Goal: Information Seeking & Learning: Learn about a topic

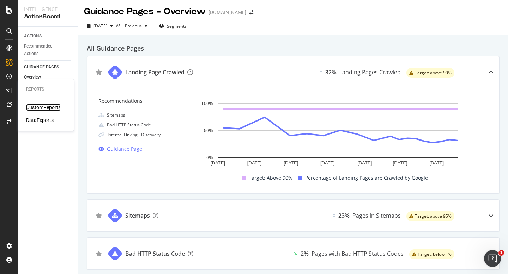
click at [35, 109] on div "CustomReports" at bounding box center [43, 107] width 35 height 7
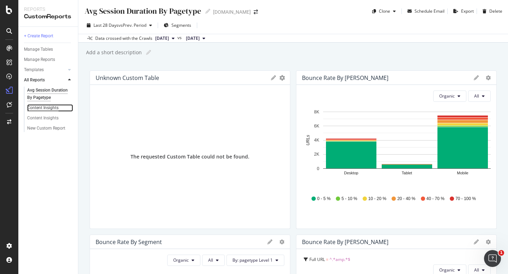
click at [45, 107] on div "Content Insights" at bounding box center [42, 107] width 31 height 7
